Goal: Task Accomplishment & Management: Complete application form

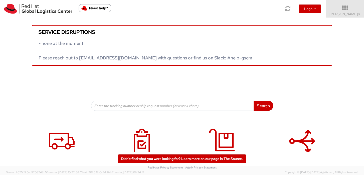
scroll to position [21, 0]
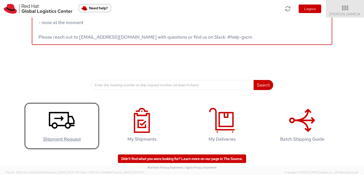
click at [60, 139] on h4 "Shipment Request" at bounding box center [62, 138] width 65 height 5
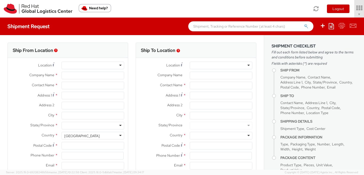
select select "536"
select select
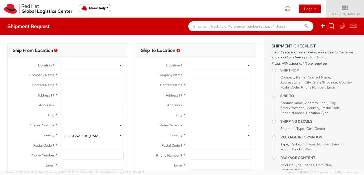
type input "Red Hat, Inc."
type input "[PERSON_NAME]"
type input "100 East Davie Street"
type input "RALEIGH"
type input "27601"
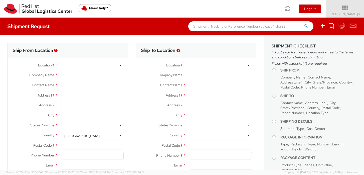
type input "19197165292"
type input "lbuck@redhat.com"
